Goal: Check status: Check status

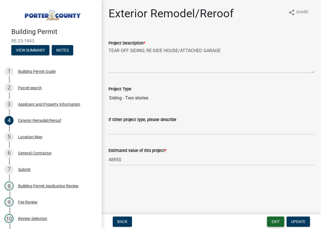
click at [281, 218] on button "Exit" at bounding box center [275, 221] width 17 height 10
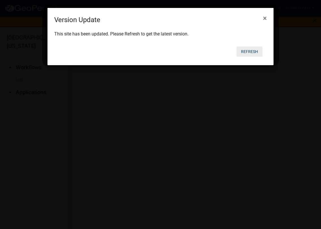
click at [247, 52] on button "Refresh" at bounding box center [250, 51] width 26 height 10
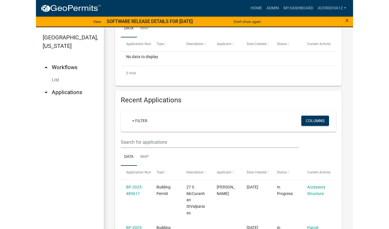
scroll to position [170, 0]
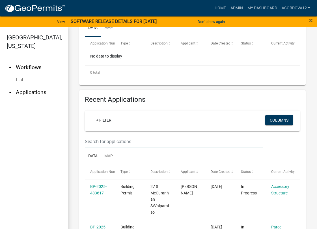
click at [104, 143] on input "text" at bounding box center [174, 142] width 178 height 12
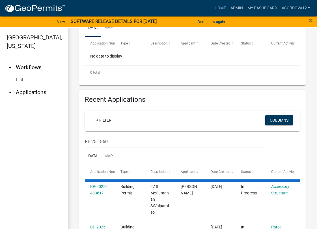
type input "RE-25-1860"
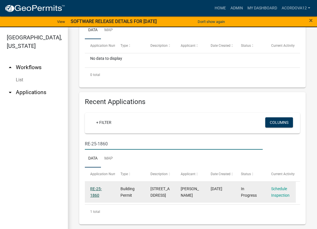
click at [96, 190] on link "RE-25-1860" at bounding box center [96, 191] width 12 height 11
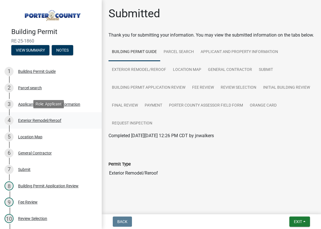
click at [51, 119] on div "Exterior Remodel/Reroof" at bounding box center [39, 120] width 43 height 4
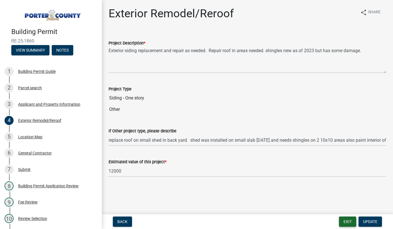
click at [321, 222] on button "Exit" at bounding box center [347, 221] width 17 height 10
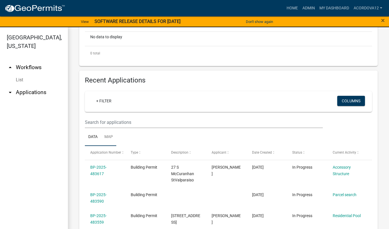
scroll to position [170, 0]
click at [99, 128] on input "text" at bounding box center [204, 122] width 238 height 12
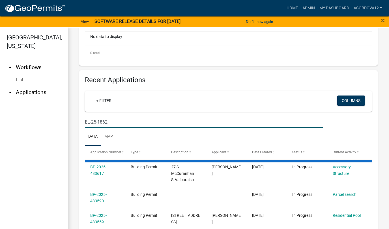
type input "EL-25-1862"
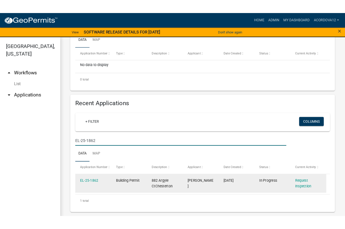
scroll to position [168, 0]
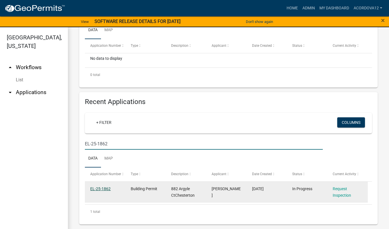
click at [108, 188] on link "EL-25-1862" at bounding box center [100, 188] width 20 height 5
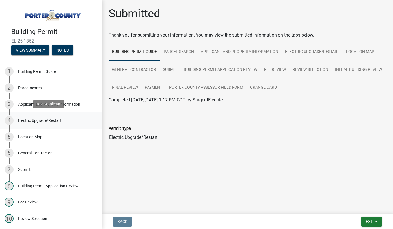
click at [37, 119] on div "Electric Upgrade/Restart" at bounding box center [39, 120] width 43 height 4
